Goal: Obtain resource: Download file/media

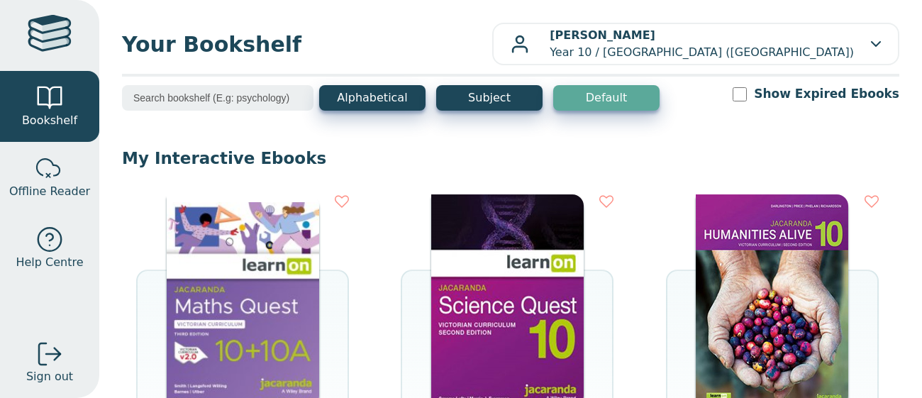
click at [761, 270] on img at bounding box center [772, 300] width 153 height 213
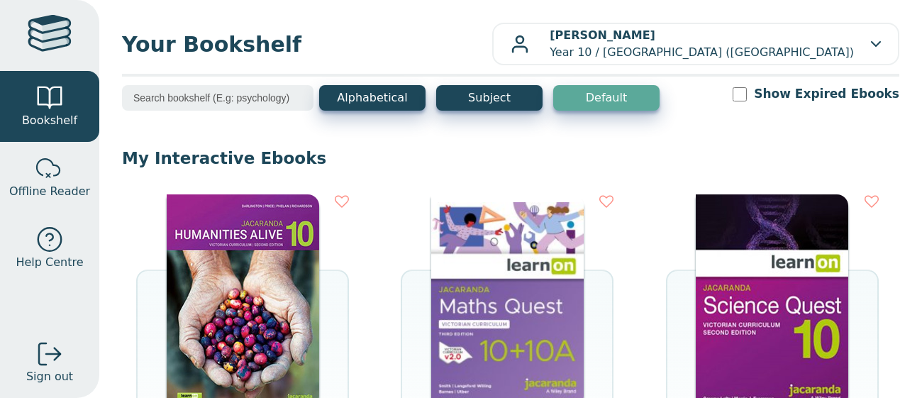
click at [273, 301] on img at bounding box center [243, 300] width 153 height 213
